Goal: Task Accomplishment & Management: Use online tool/utility

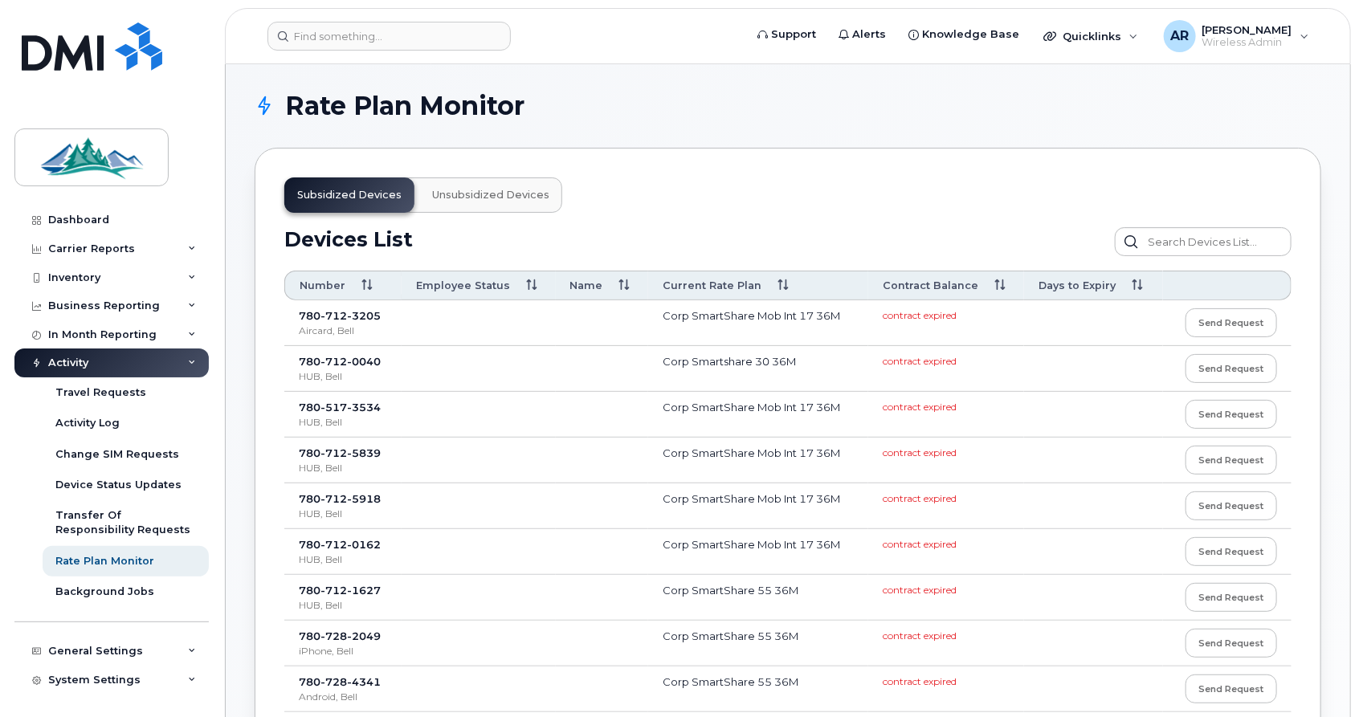
click at [332, 315] on span "712" at bounding box center [333, 315] width 27 height 13
click at [467, 202] on button "Unsubsidized devices" at bounding box center [490, 194] width 143 height 35
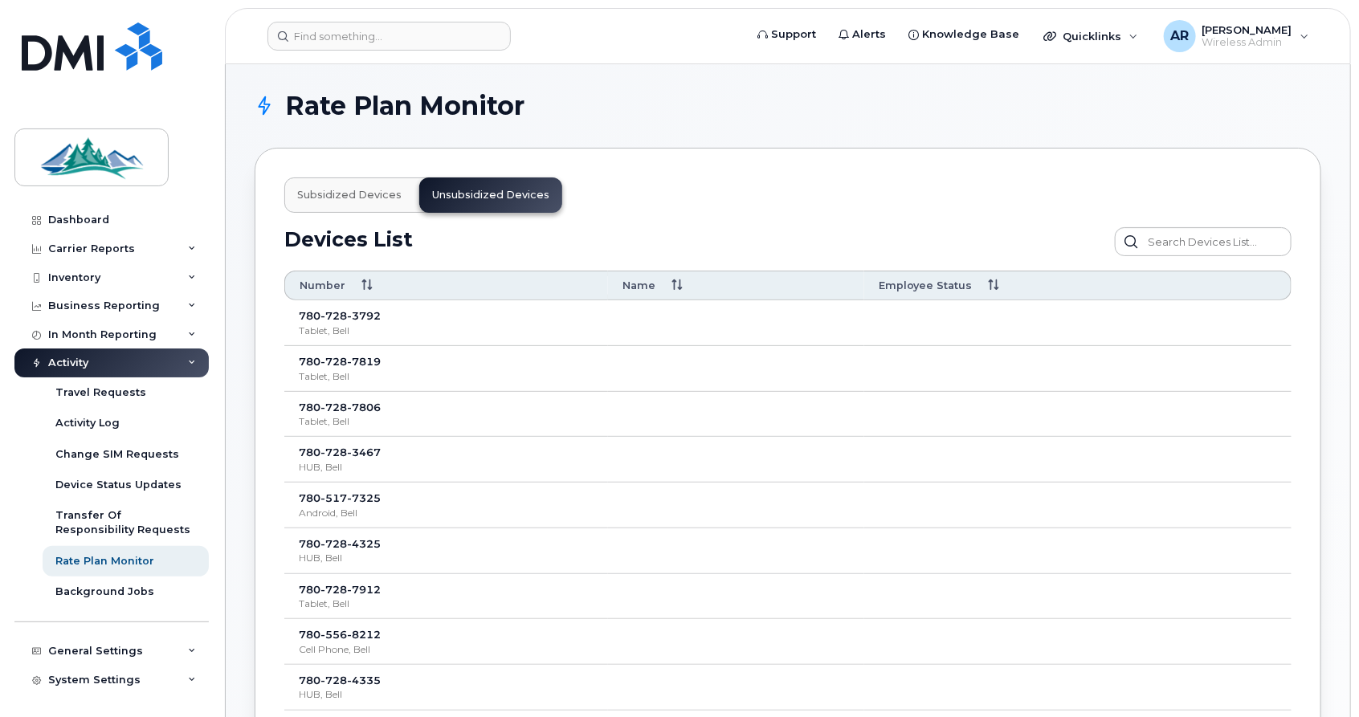
click at [381, 193] on span "Subsidized devices" at bounding box center [349, 195] width 104 height 13
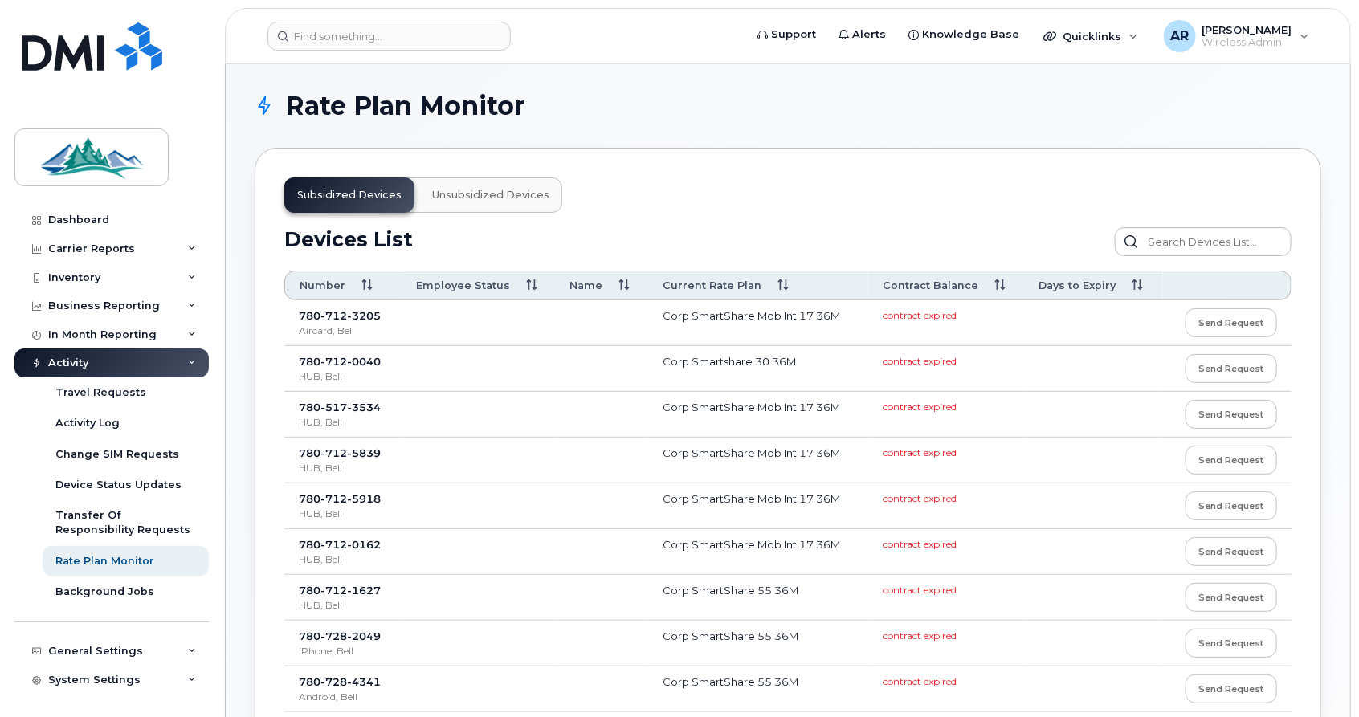
click at [385, 320] on div "780 712 3205" at bounding box center [343, 315] width 88 height 15
click at [1255, 45] on span "Wireless Admin" at bounding box center [1247, 42] width 90 height 13
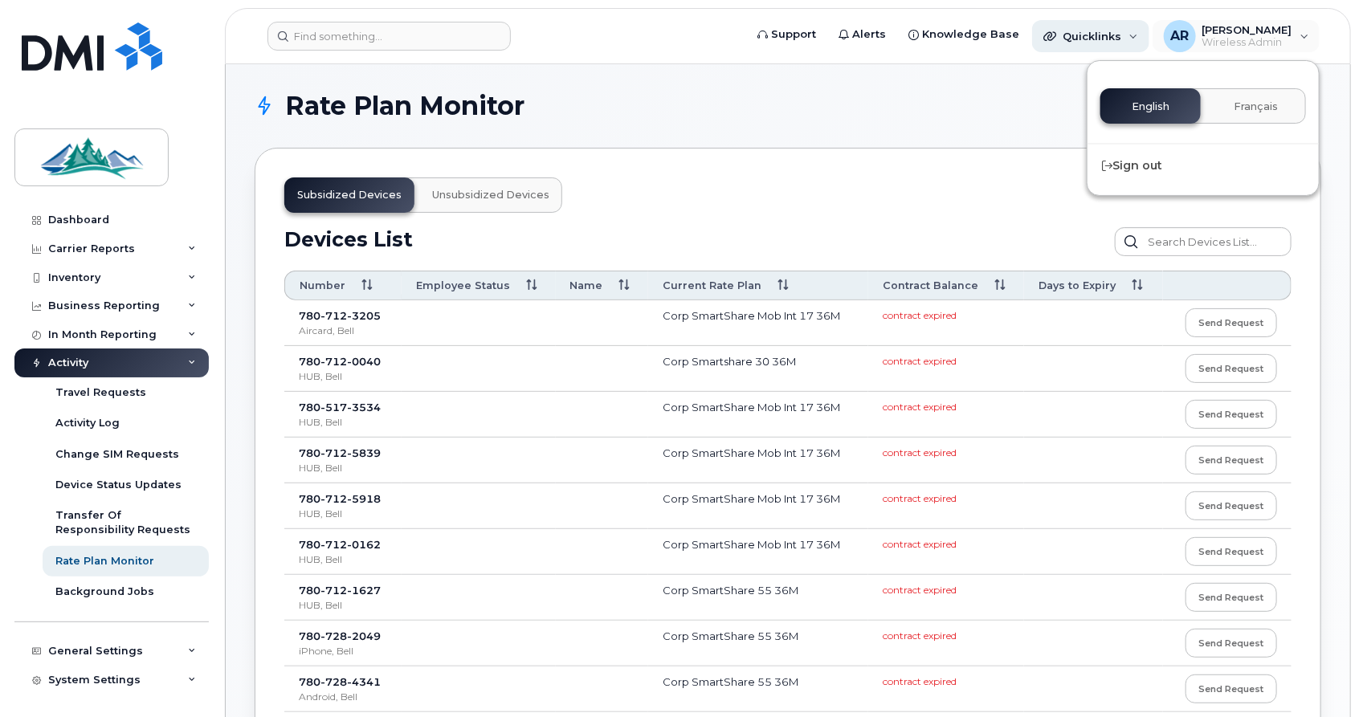
click at [1103, 24] on div "Quicklinks" at bounding box center [1090, 36] width 117 height 32
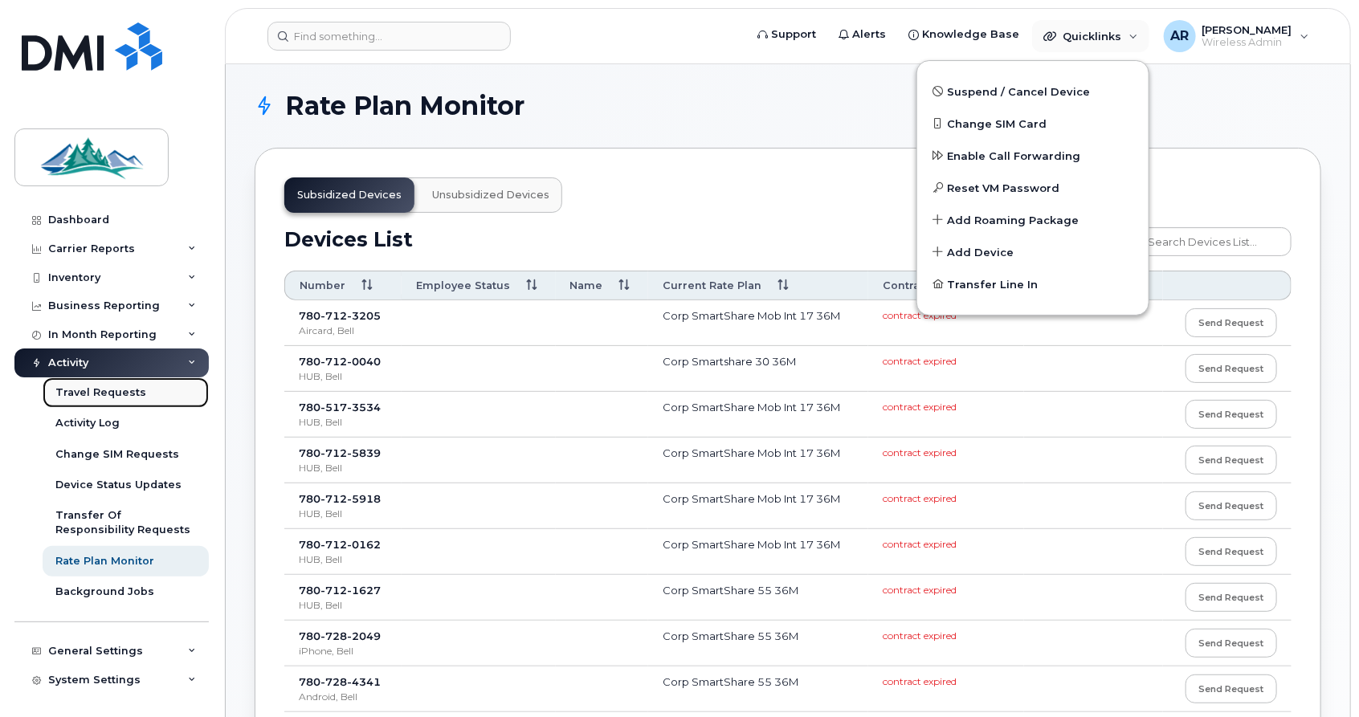
click at [135, 392] on div "Travel Requests" at bounding box center [100, 392] width 91 height 14
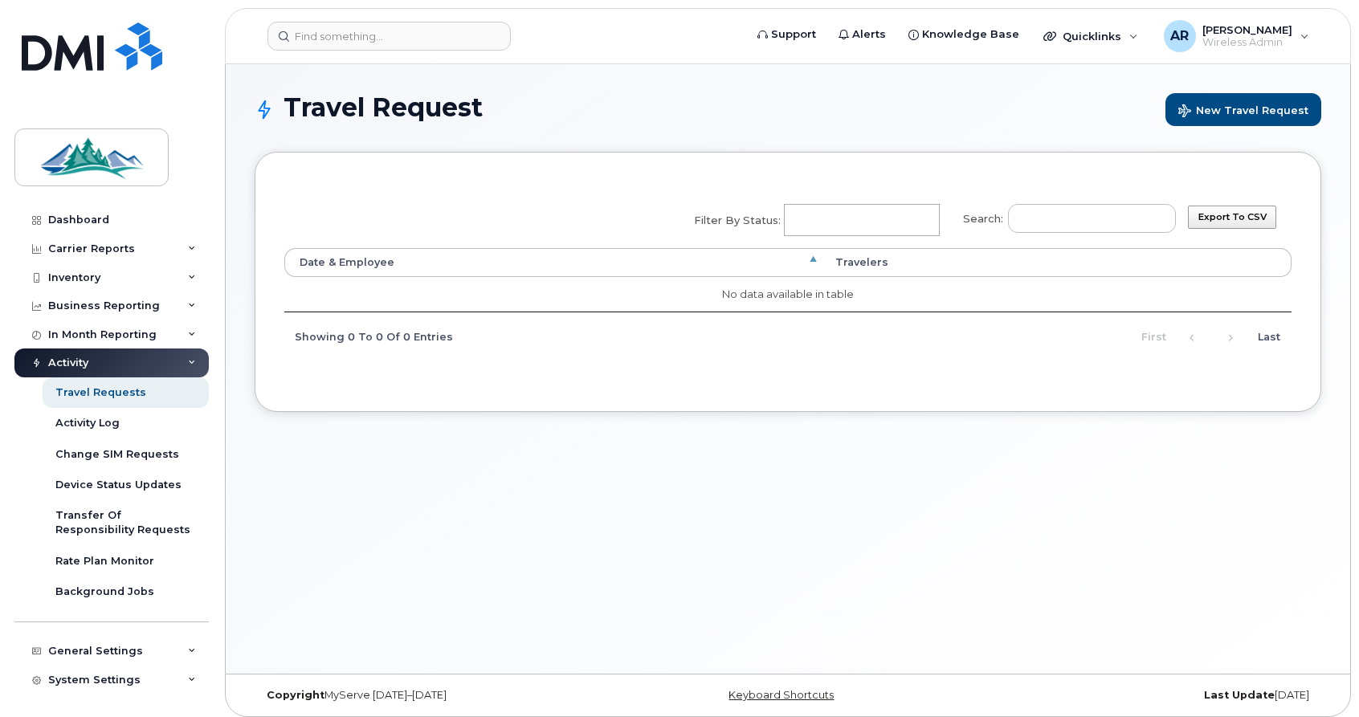
select select
click at [1211, 99] on button "New Travel Request" at bounding box center [1243, 109] width 156 height 33
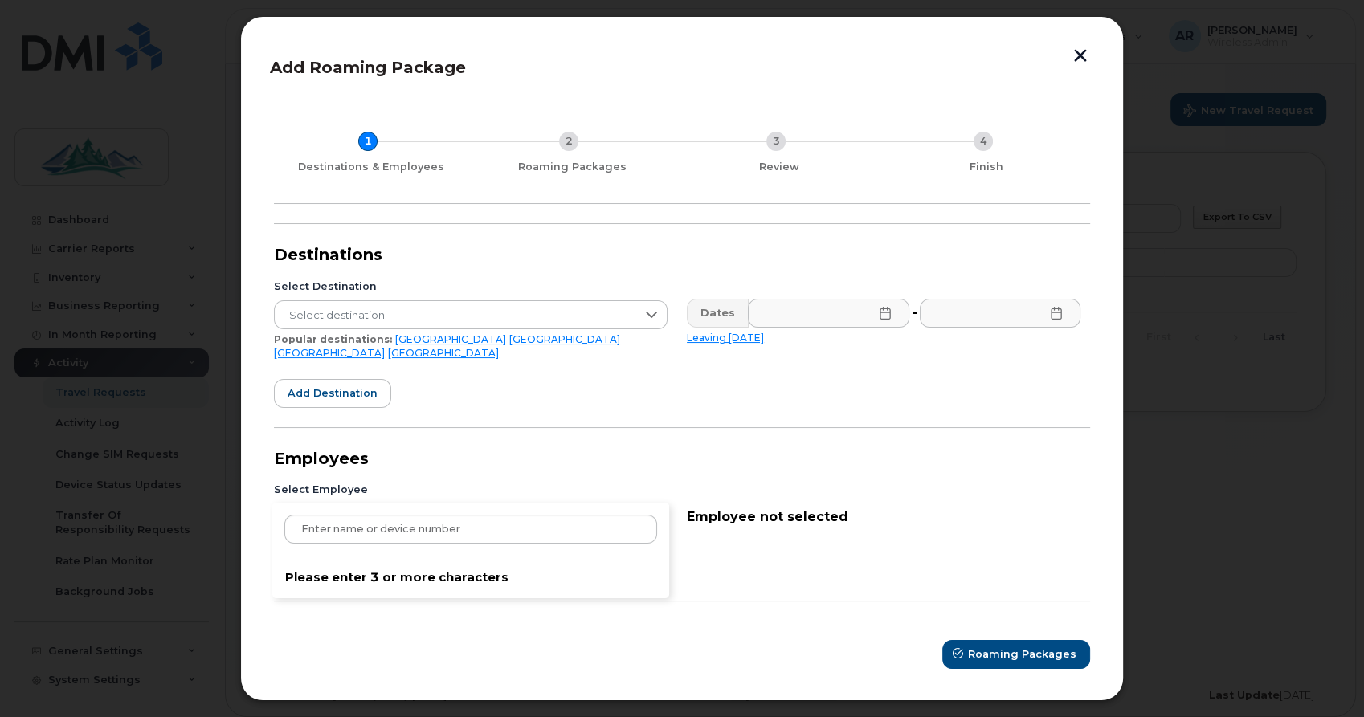
click at [559, 511] on div "Please enter 3 or more characters" at bounding box center [471, 518] width 394 height 29
click at [1078, 60] on button "button" at bounding box center [1080, 56] width 24 height 22
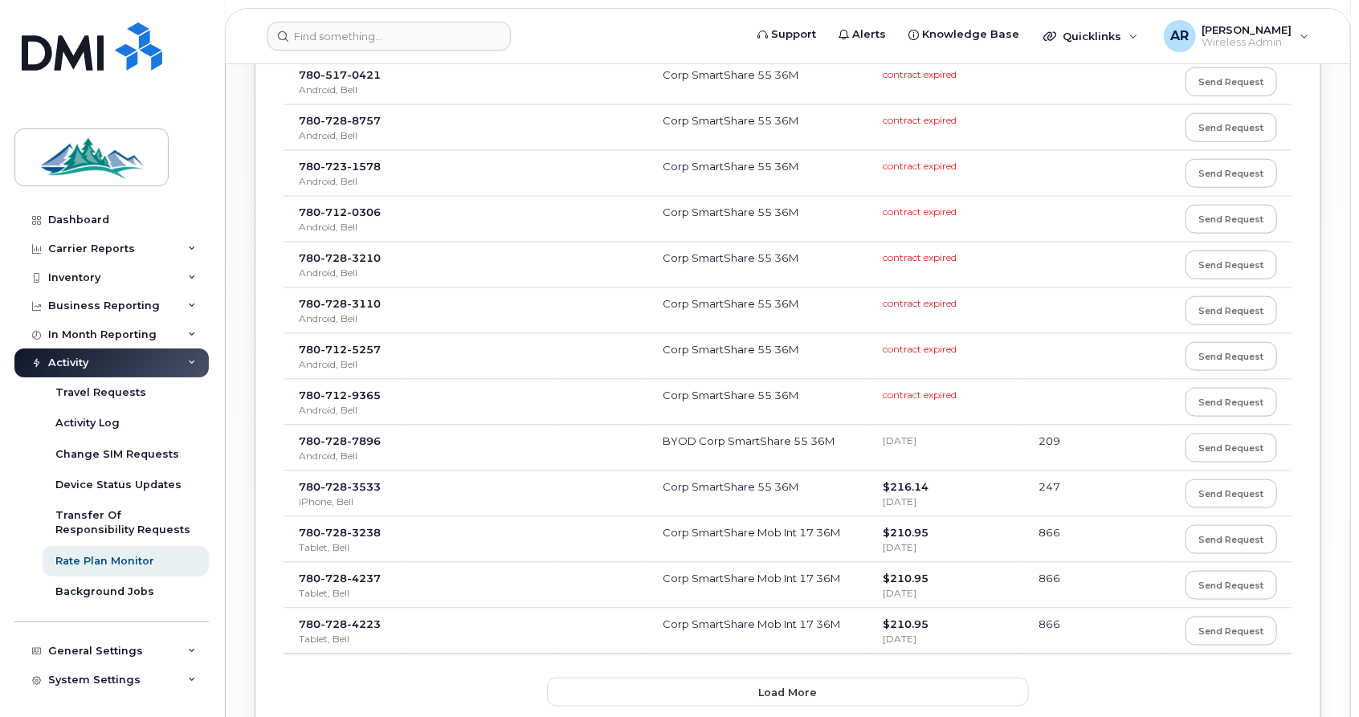
scroll to position [839, 0]
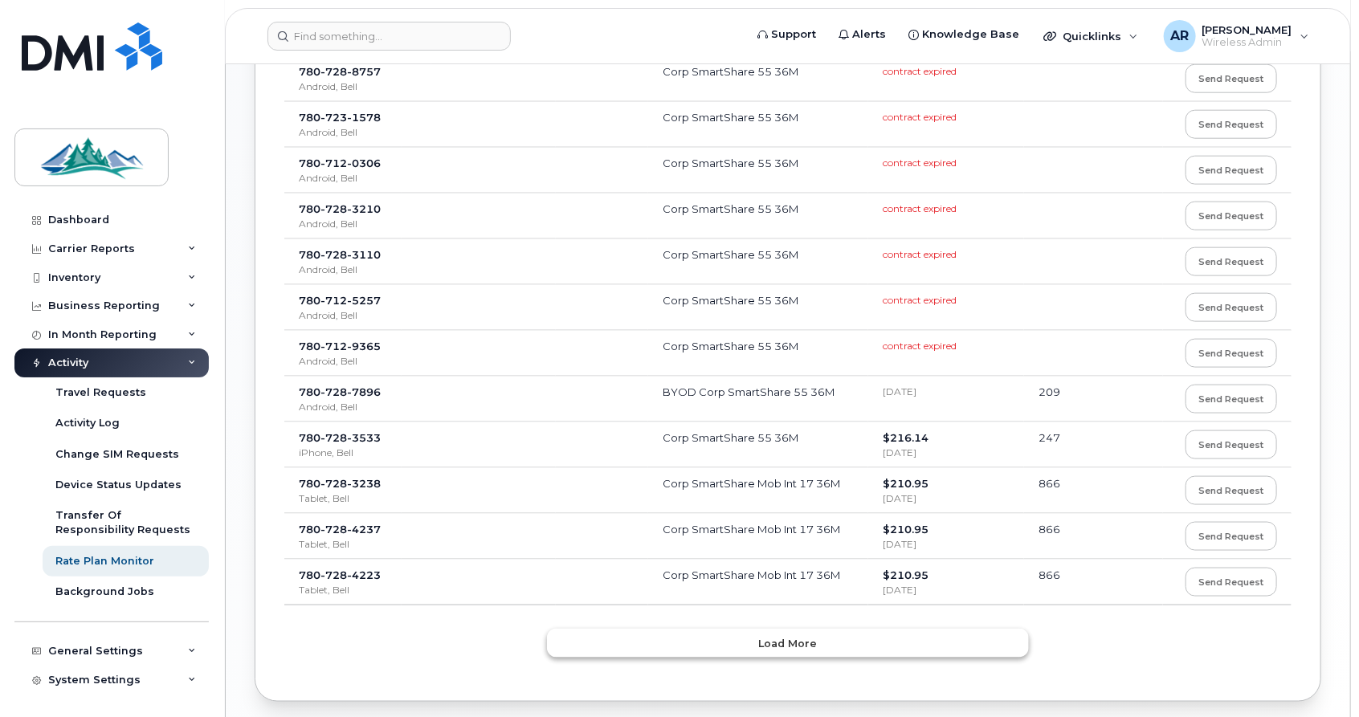
click at [769, 636] on span "Load more" at bounding box center [788, 643] width 59 height 15
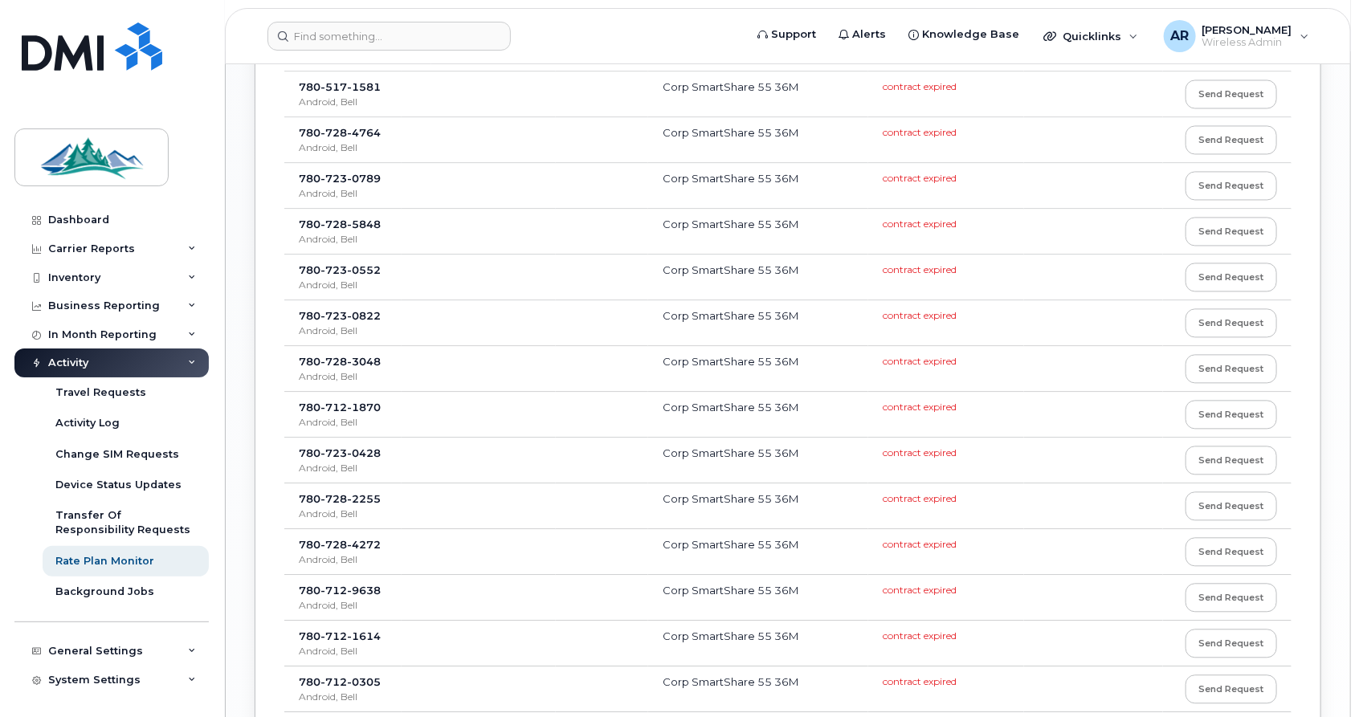
scroll to position [1881, 0]
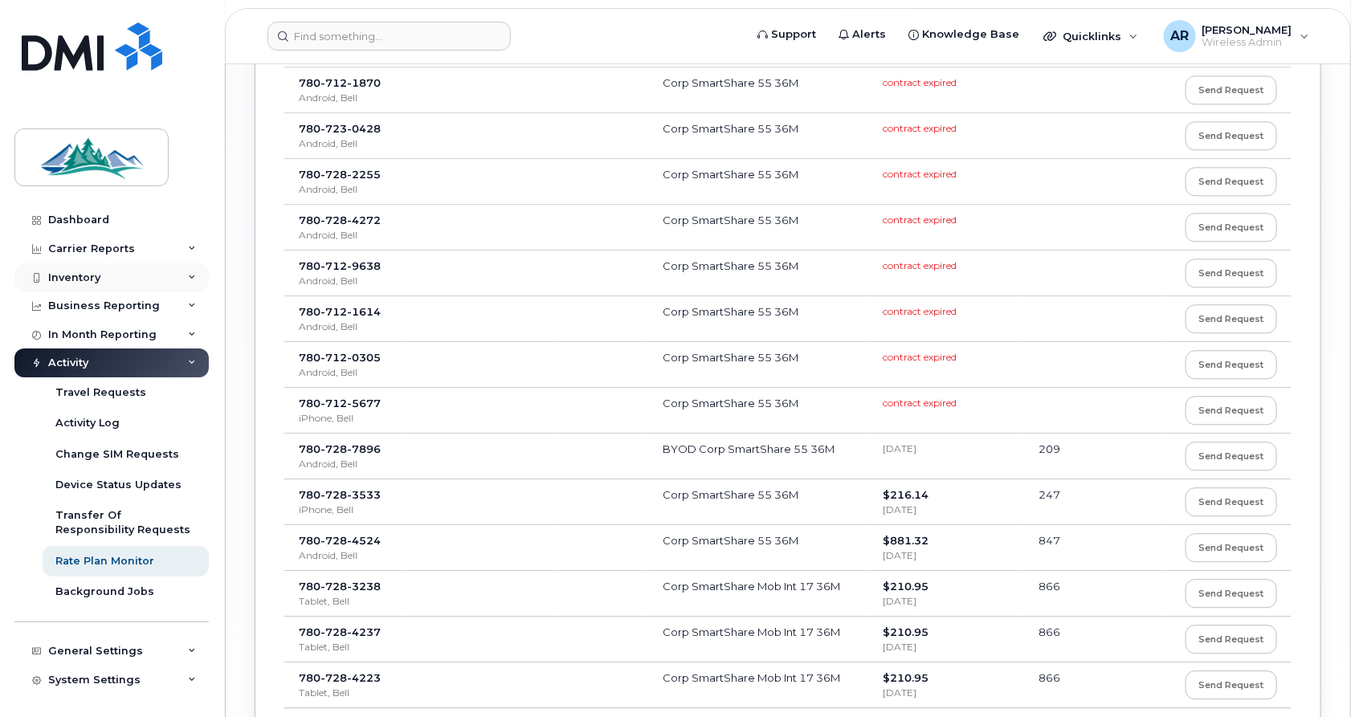
click at [93, 271] on div "Inventory" at bounding box center [74, 277] width 52 height 13
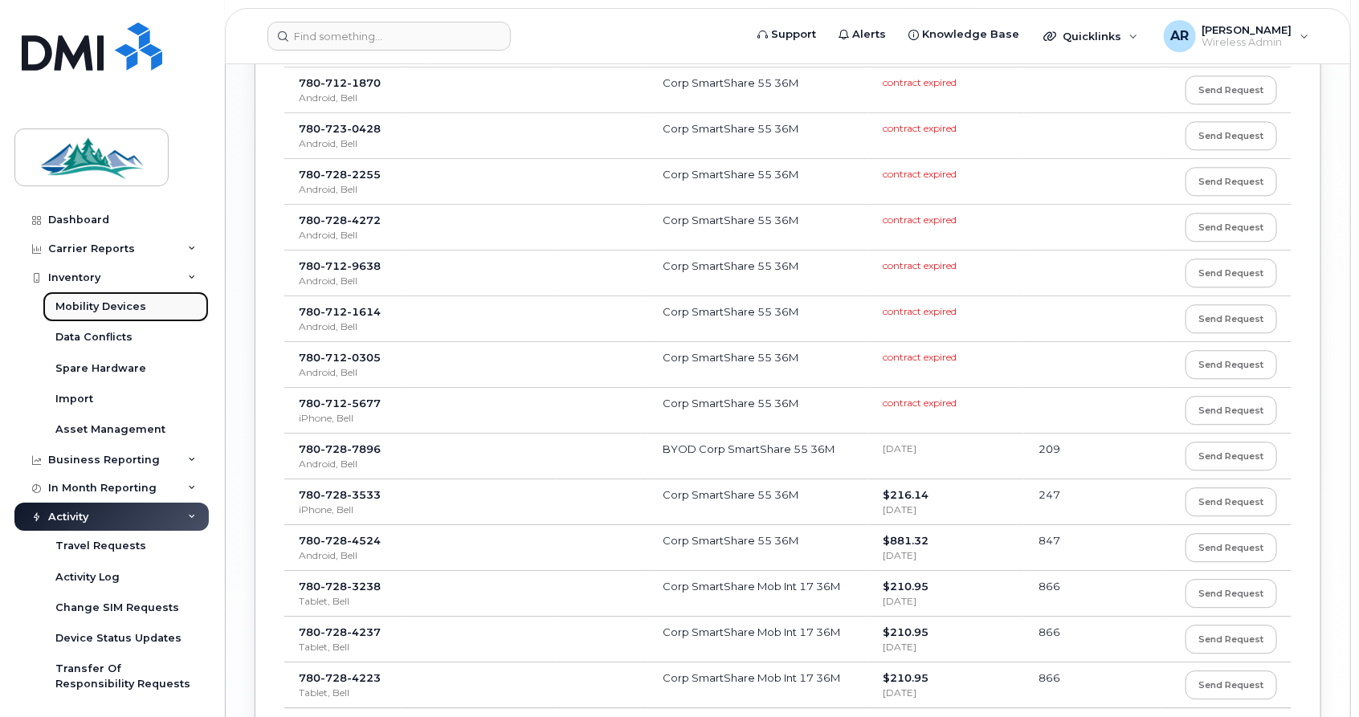
click at [118, 312] on div "Mobility Devices" at bounding box center [100, 307] width 91 height 14
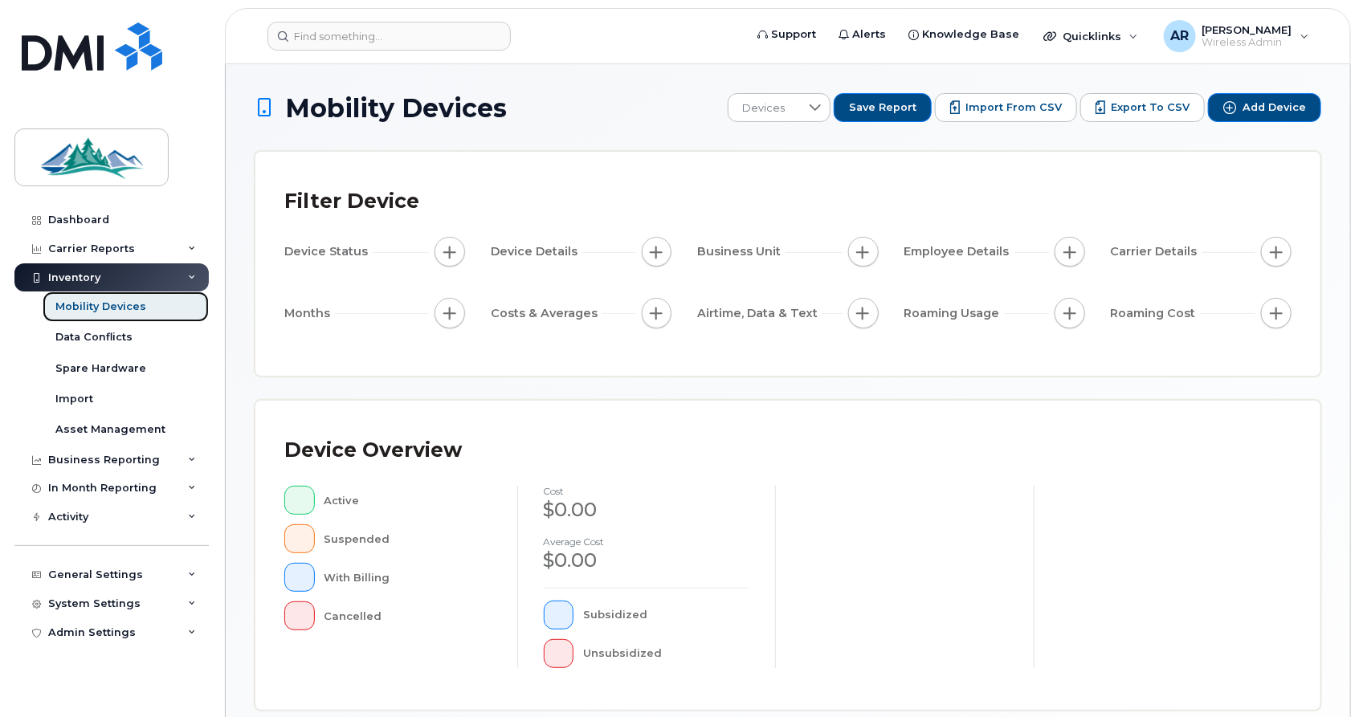
click at [118, 312] on div "Mobility Devices" at bounding box center [100, 307] width 91 height 14
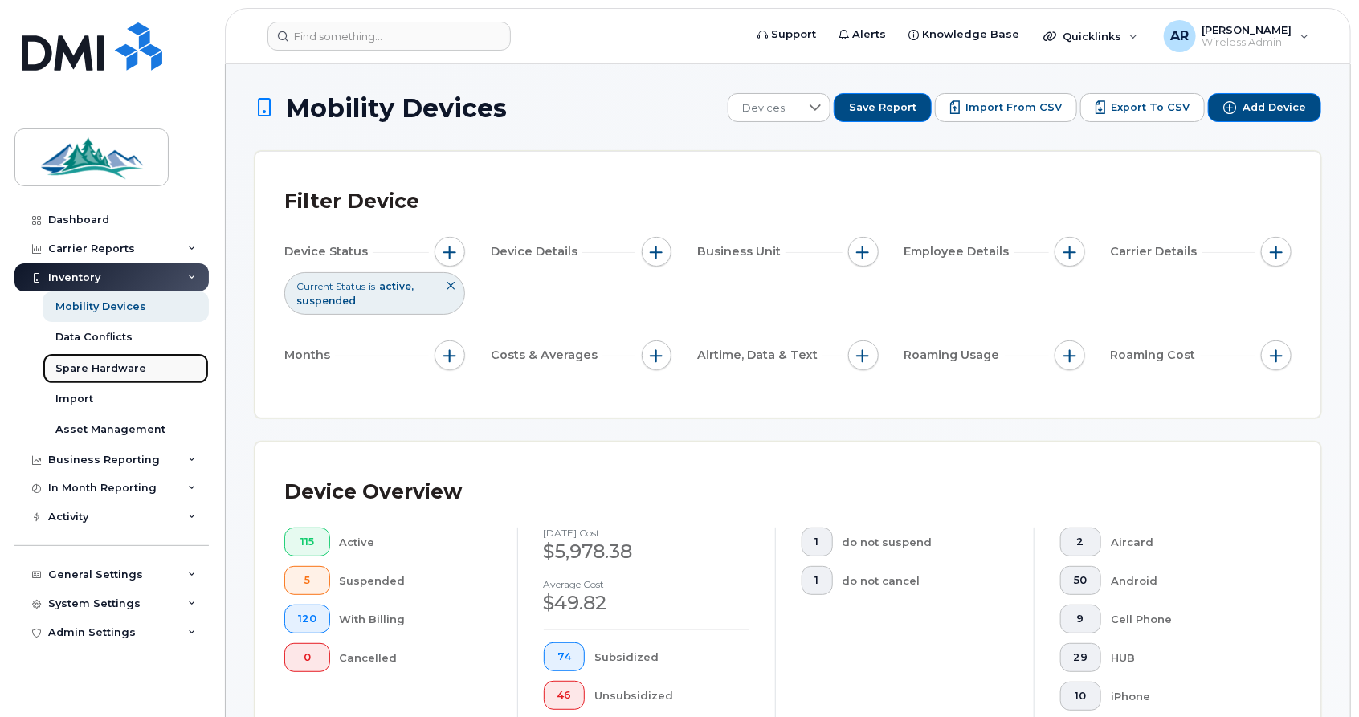
click at [130, 365] on div "Spare Hardware" at bounding box center [100, 368] width 91 height 14
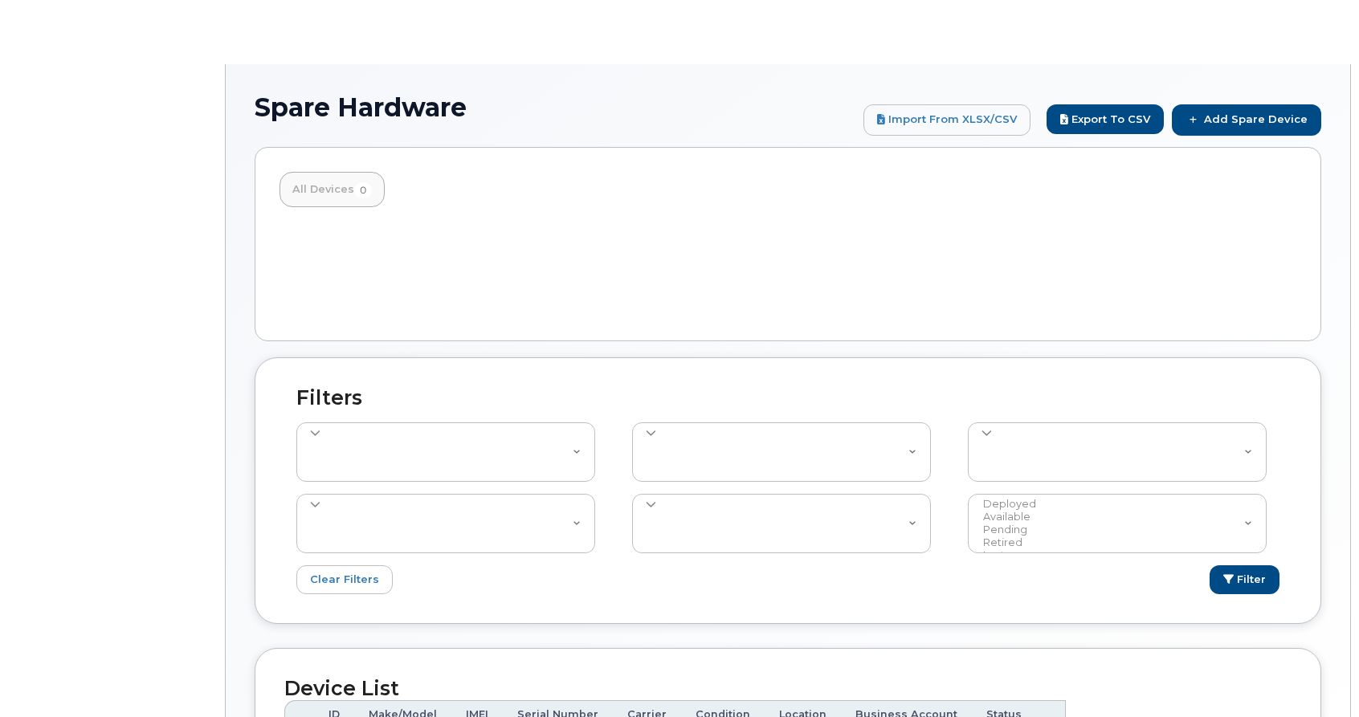
select select
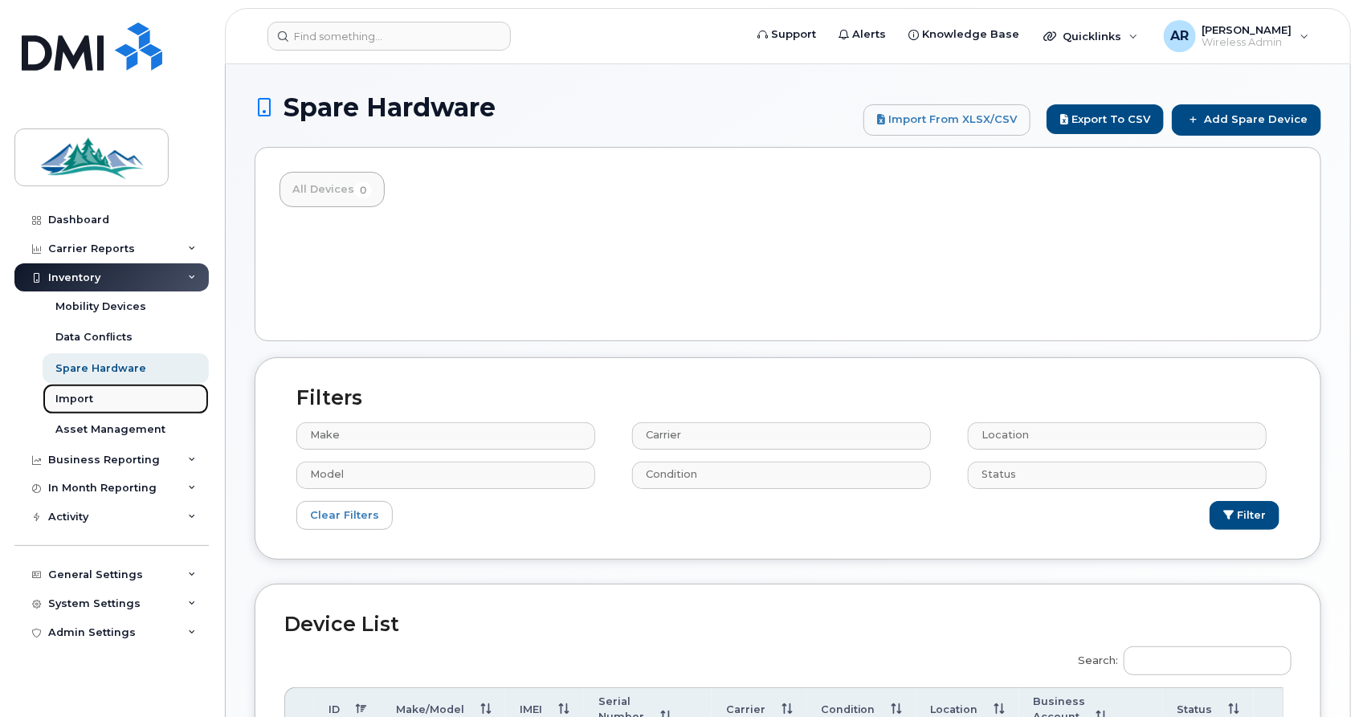
click at [109, 398] on link "Import" at bounding box center [126, 399] width 166 height 31
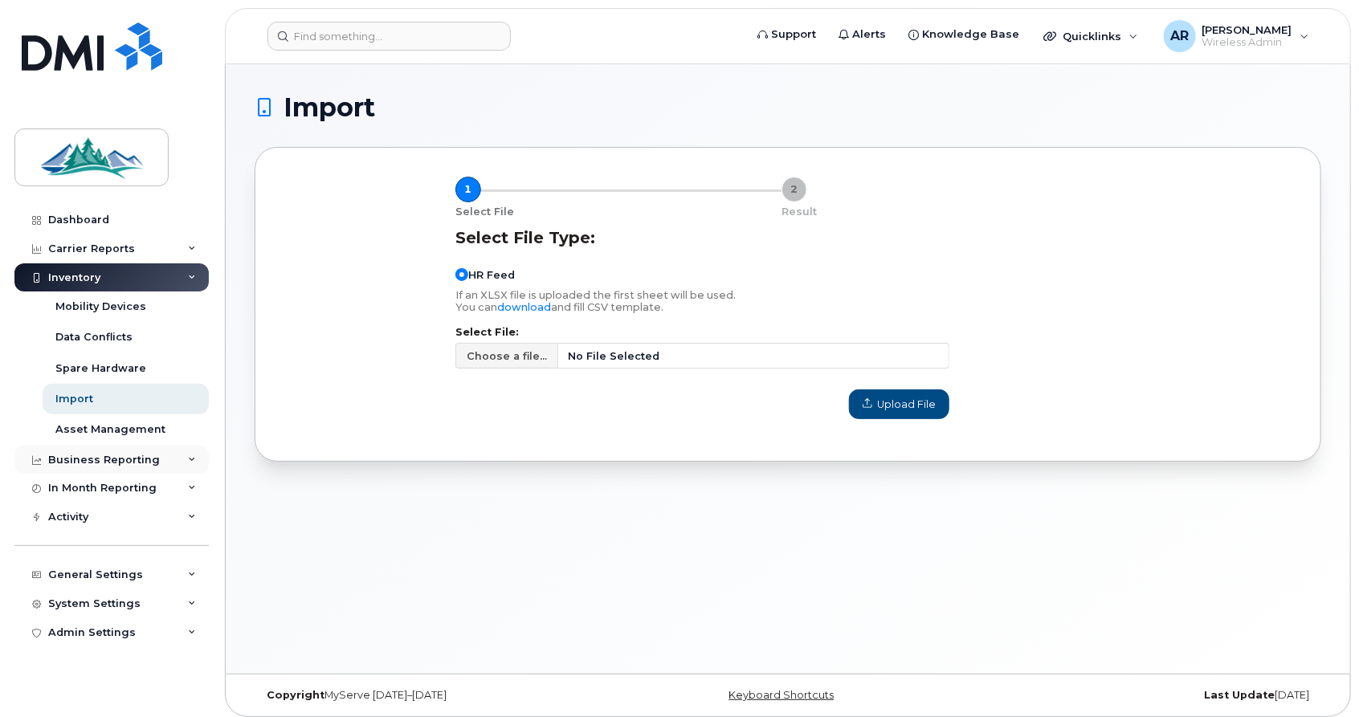
click at [156, 460] on div "Business Reporting" at bounding box center [111, 460] width 194 height 29
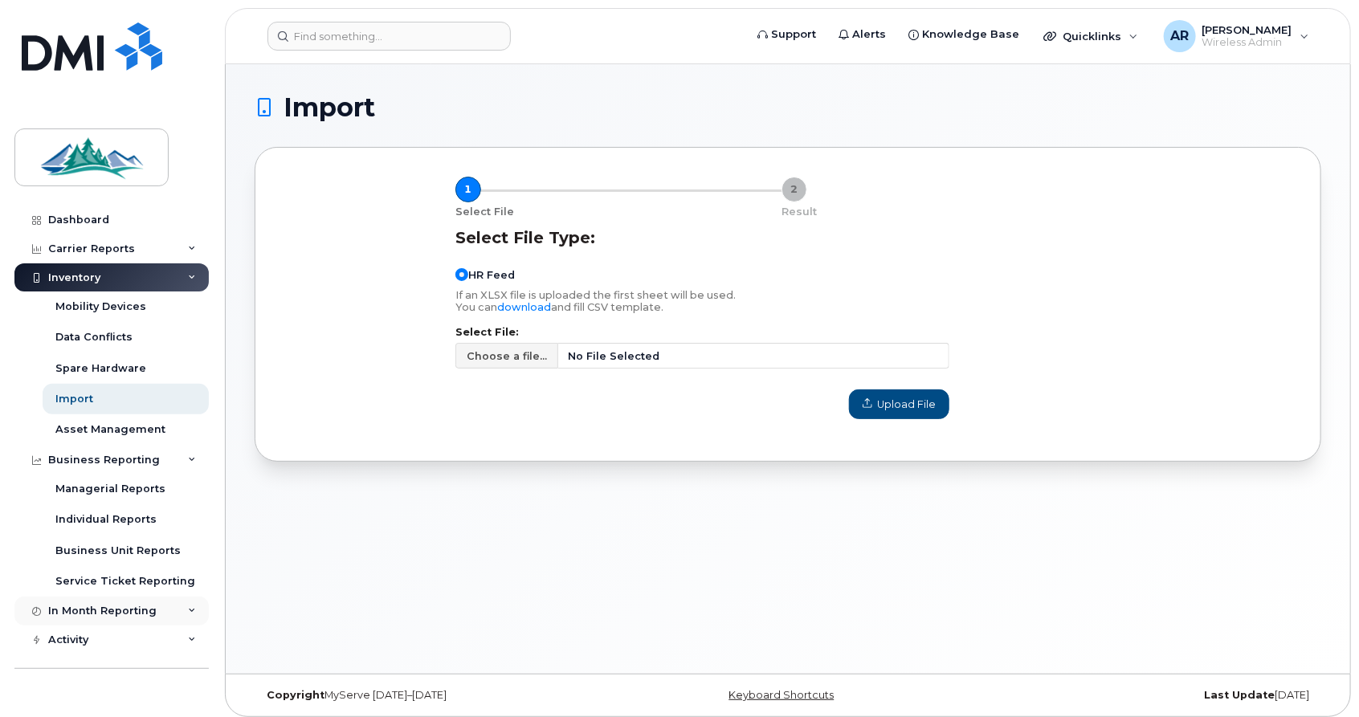
click at [149, 618] on div "In Month Reporting" at bounding box center [111, 611] width 194 height 29
click at [537, 306] on link "download" at bounding box center [524, 307] width 54 height 12
click at [1281, 97] on h1 "Import" at bounding box center [788, 107] width 1066 height 28
click at [731, 589] on div "Import 1 Select File 2 Result Select File Type: HR Feed If an XLSX file is uplo…" at bounding box center [788, 369] width 1124 height 610
click at [148, 320] on link "Mobility Devices" at bounding box center [126, 307] width 166 height 31
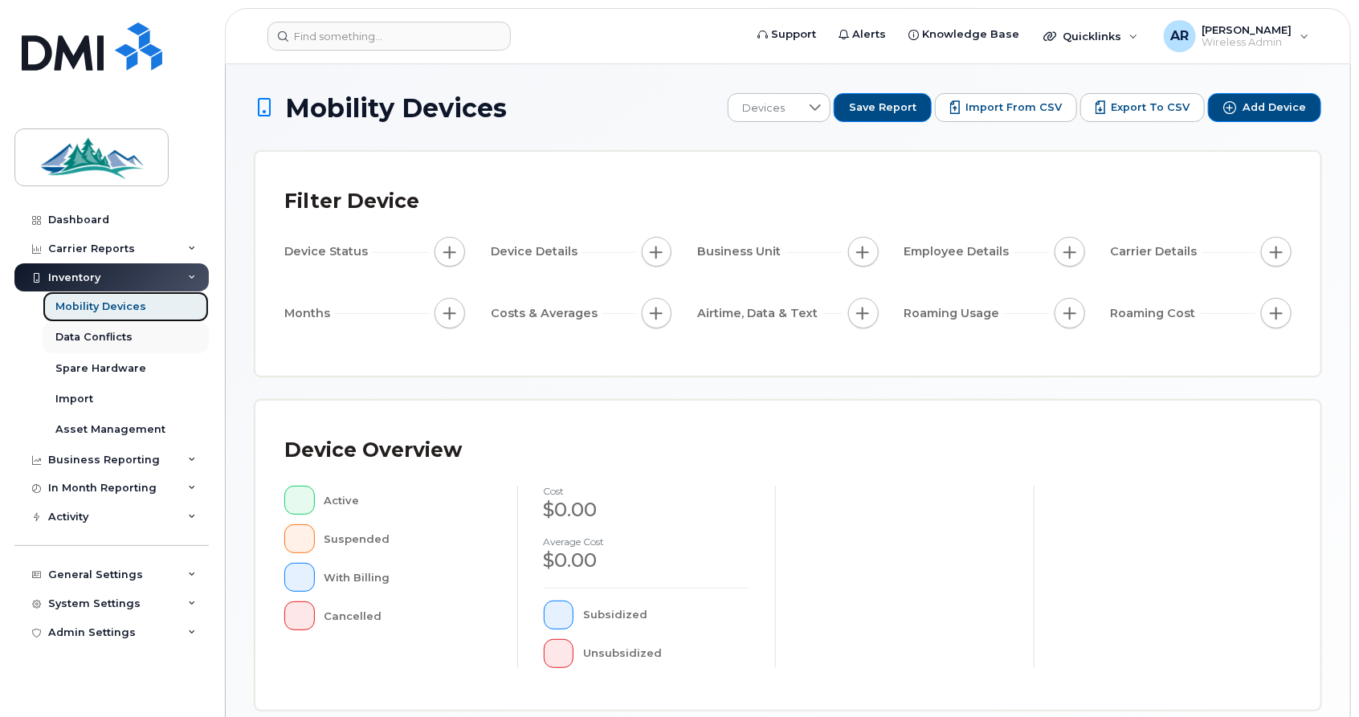
drag, startPoint x: 148, startPoint y: 320, endPoint x: 123, endPoint y: 338, distance: 31.0
click at [148, 320] on link "Mobility Devices" at bounding box center [126, 307] width 166 height 31
click at [96, 354] on link "Spare Hardware" at bounding box center [126, 368] width 166 height 31
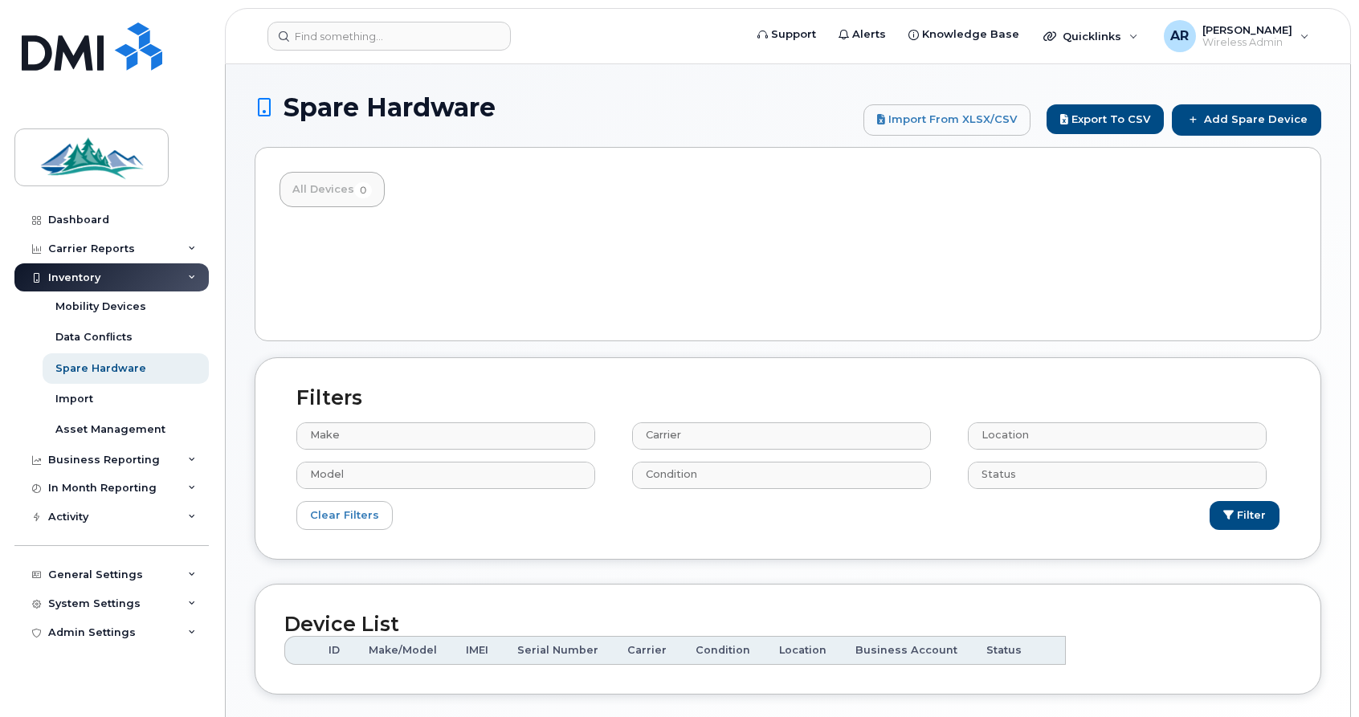
select select
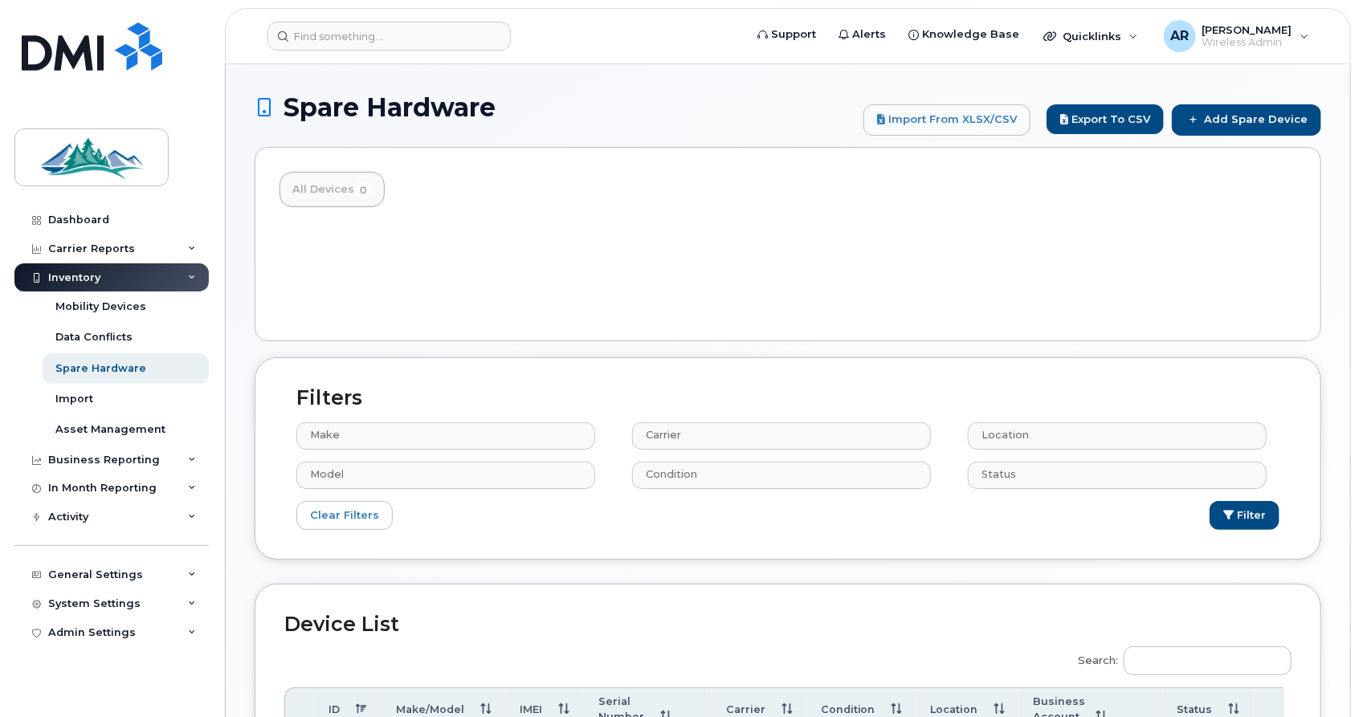
scroll to position [218, 0]
